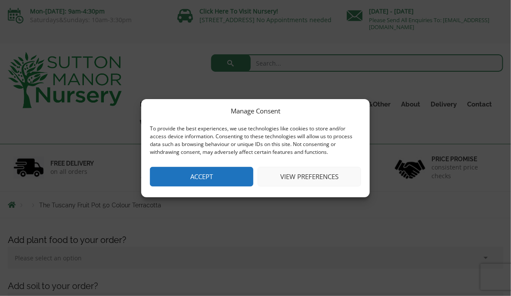
drag, startPoint x: 0, startPoint y: 0, endPoint x: 273, endPoint y: 60, distance: 279.1
click at [273, 60] on div "Manage Consent To provide the best experiences, we use technologies like cookie…" at bounding box center [255, 148] width 511 height 296
click at [202, 175] on button "Accept" at bounding box center [202, 177] width 104 height 20
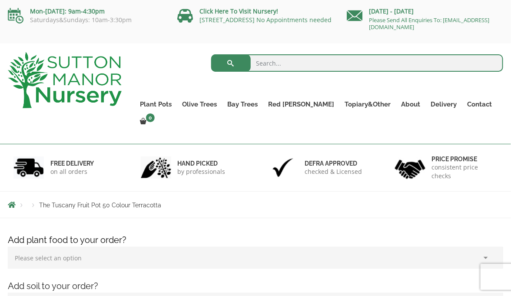
click at [273, 63] on input "search" at bounding box center [357, 62] width 293 height 17
type input "terr"
click at [211, 54] on button "submit" at bounding box center [231, 62] width 40 height 17
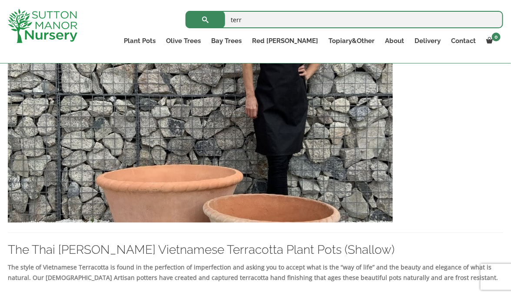
scroll to position [1175, 0]
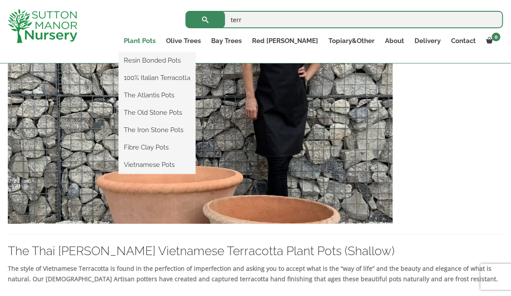
click at [161, 40] on link "Plant Pots" at bounding box center [140, 41] width 42 height 12
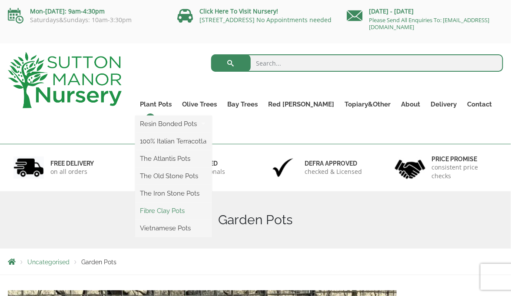
click at [181, 211] on link "Fibre Clay Pots" at bounding box center [173, 210] width 77 height 13
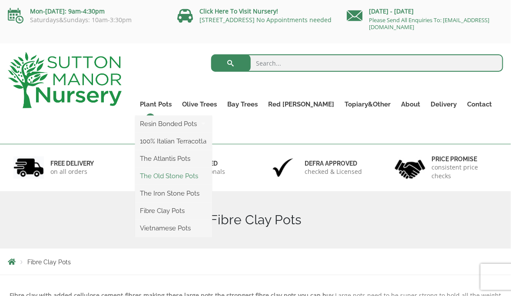
click at [174, 175] on link "The Old Stone Pots" at bounding box center [173, 176] width 77 height 13
